Goal: Information Seeking & Learning: Learn about a topic

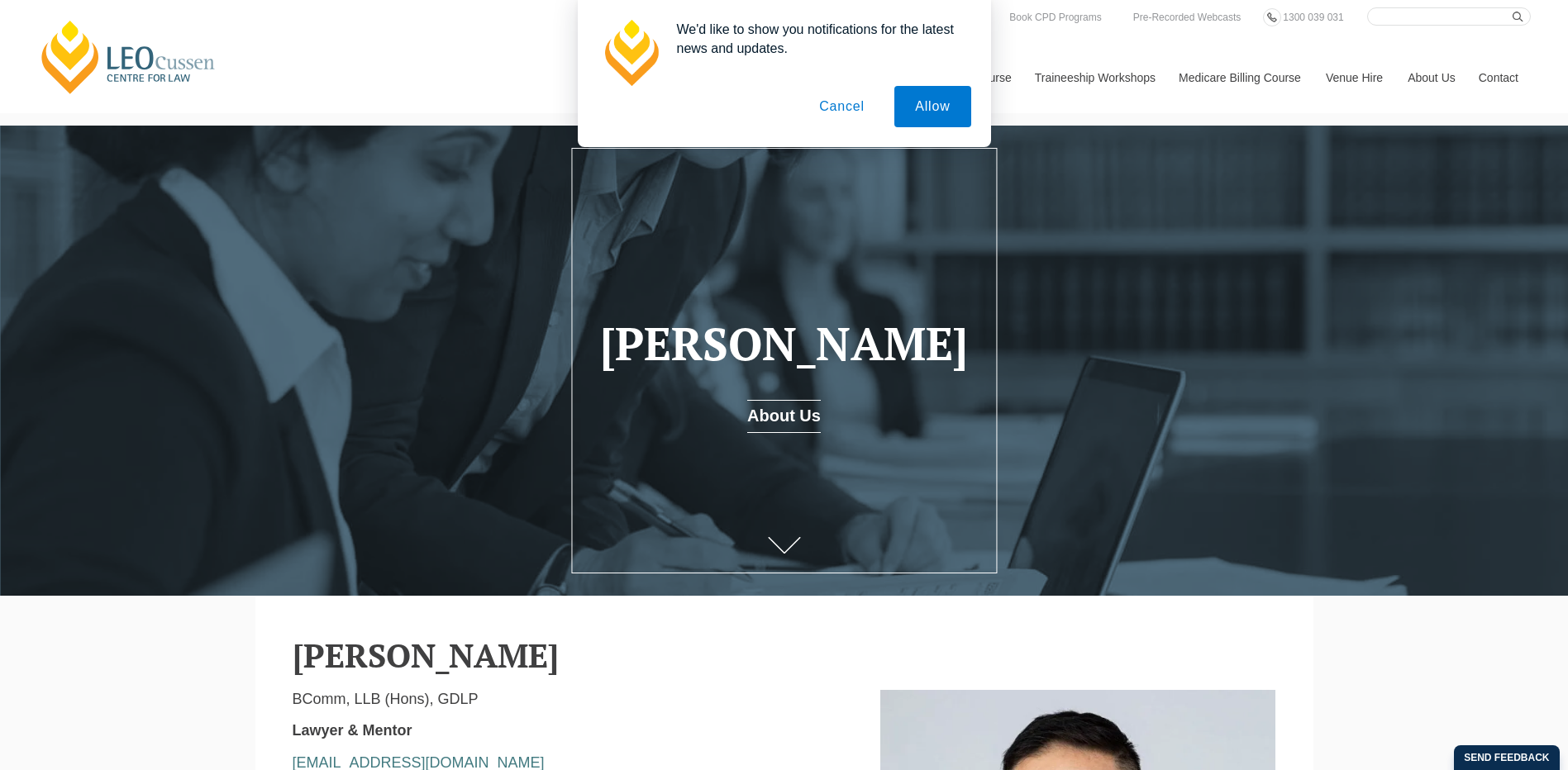
click at [849, 108] on button "Cancel" at bounding box center [842, 106] width 87 height 41
